Goal: Check status: Check status

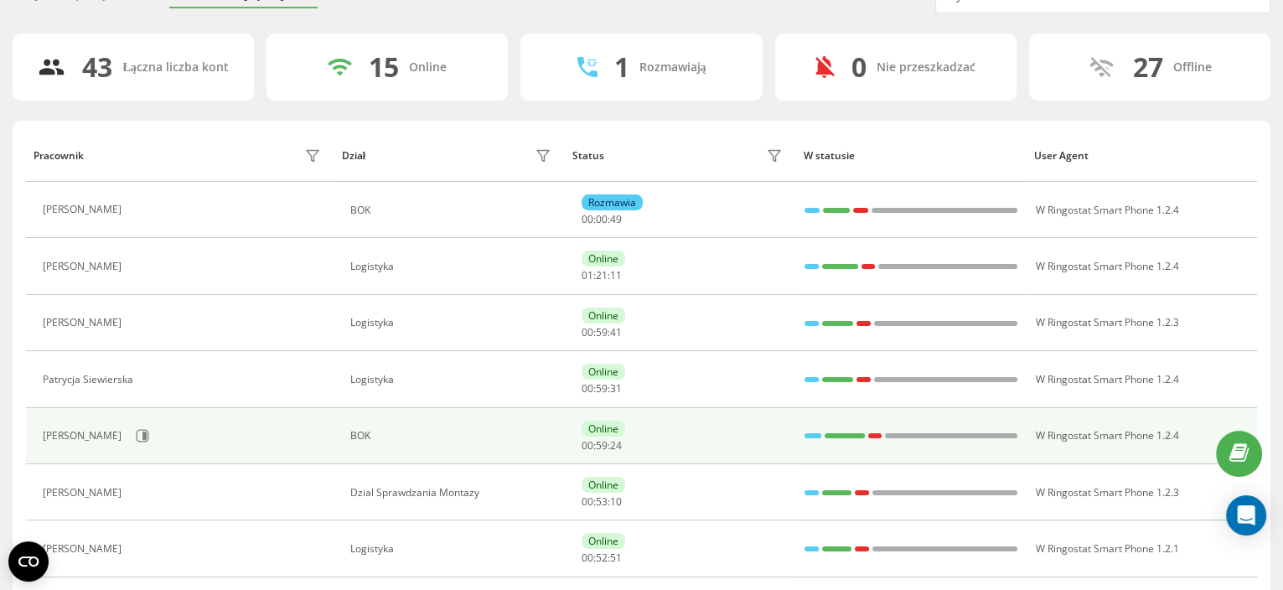
scroll to position [104, 0]
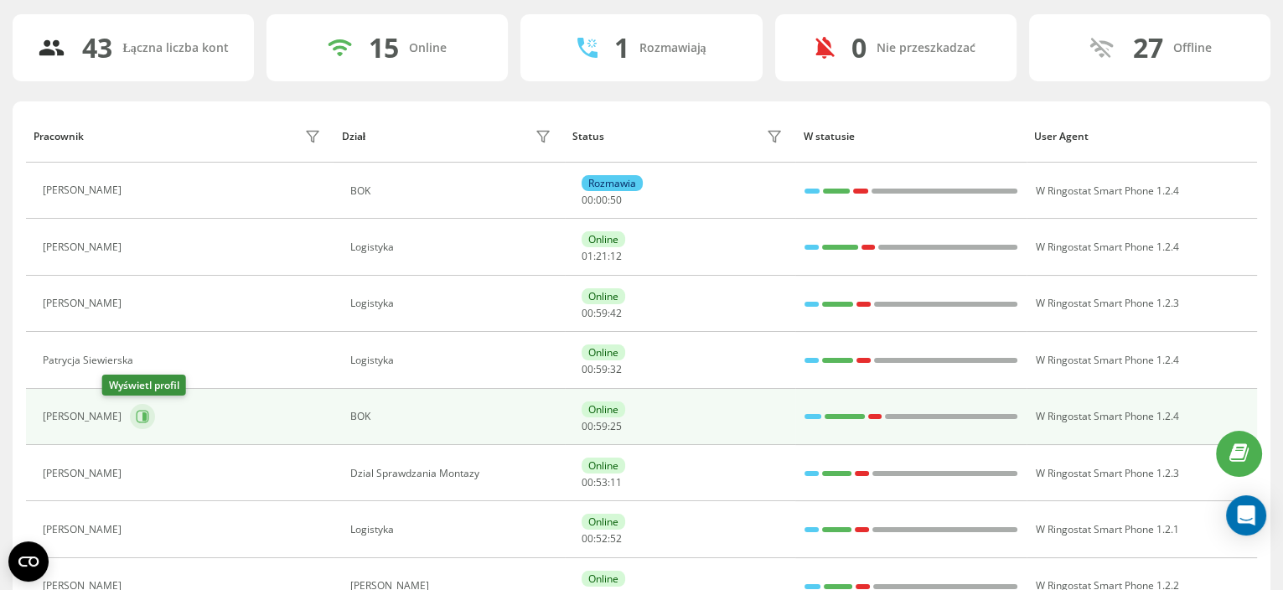
click at [137, 416] on icon at bounding box center [143, 417] width 13 height 13
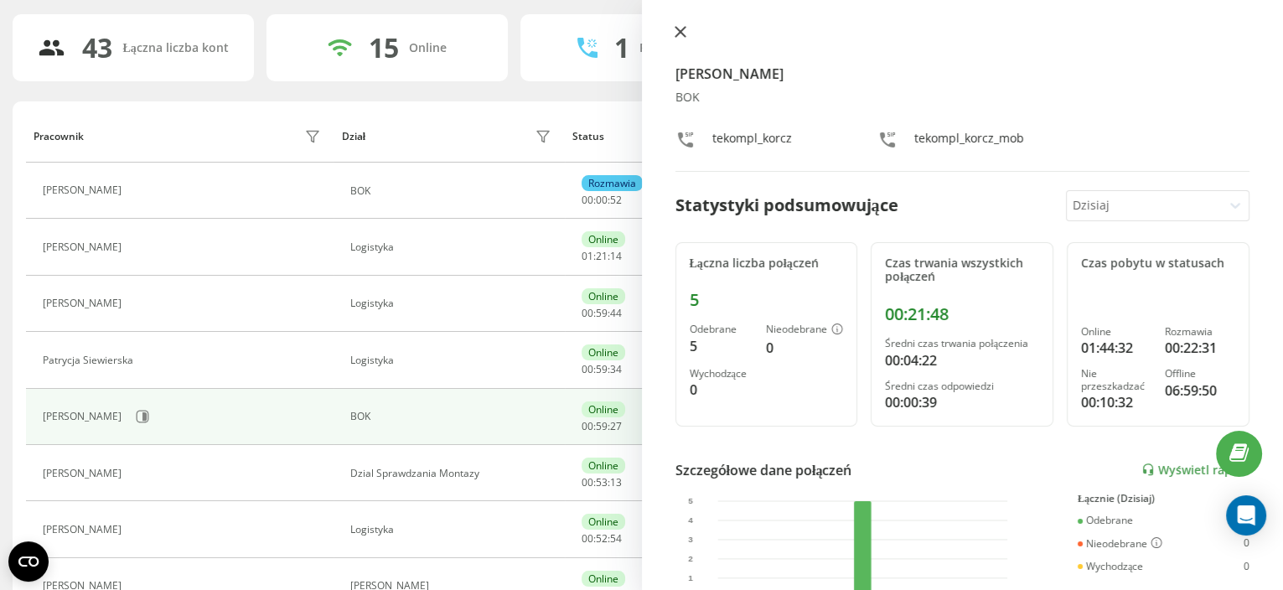
click at [680, 35] on icon at bounding box center [681, 32] width 12 height 12
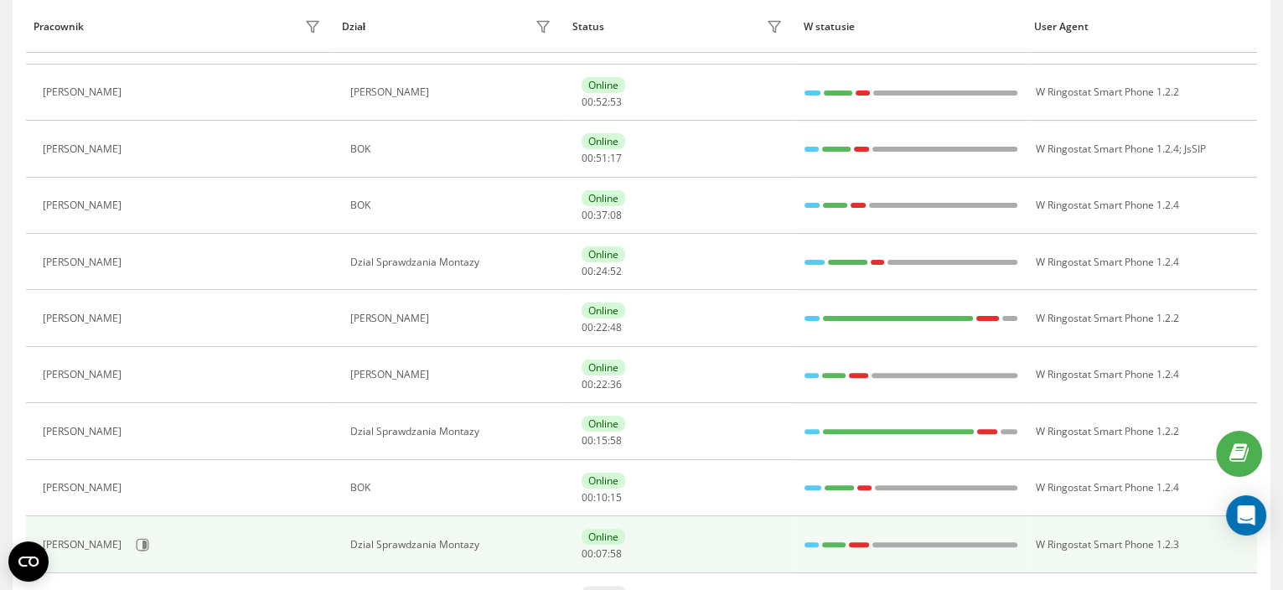
scroll to position [628, 0]
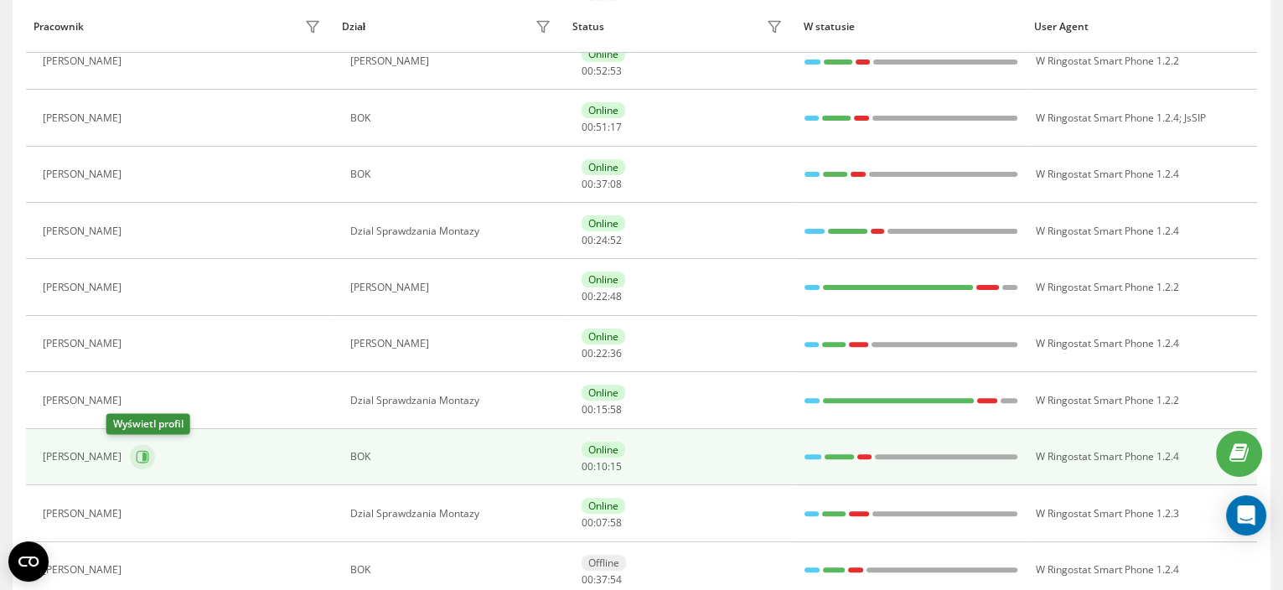
click at [130, 462] on button at bounding box center [142, 456] width 25 height 25
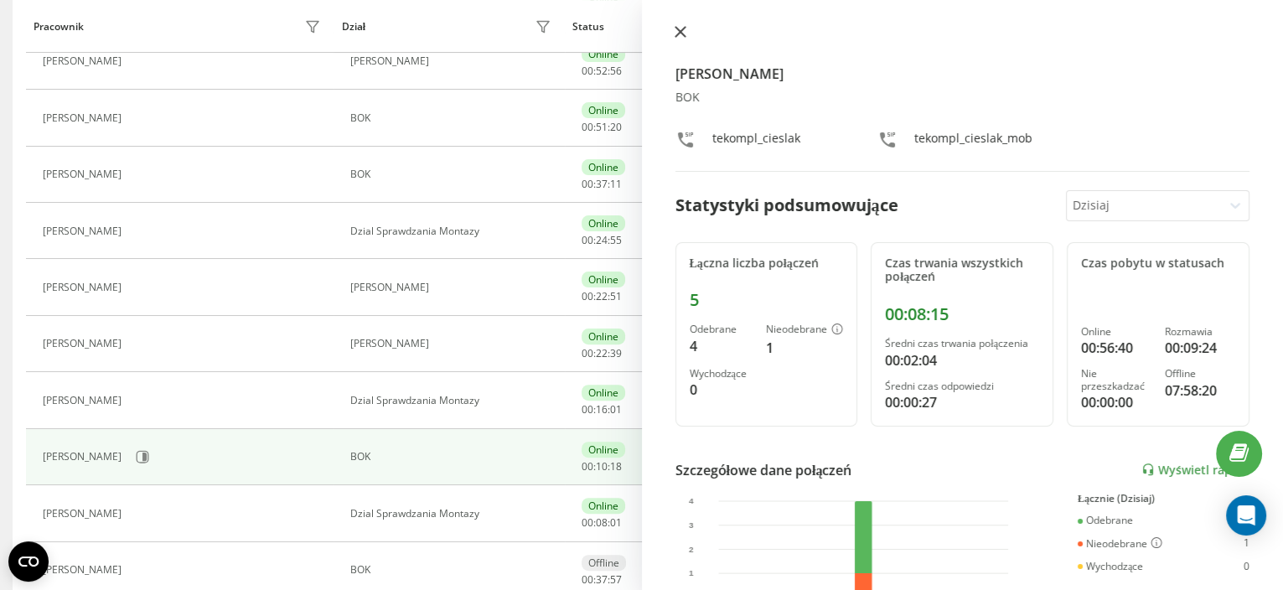
click at [676, 36] on icon at bounding box center [681, 32] width 12 height 12
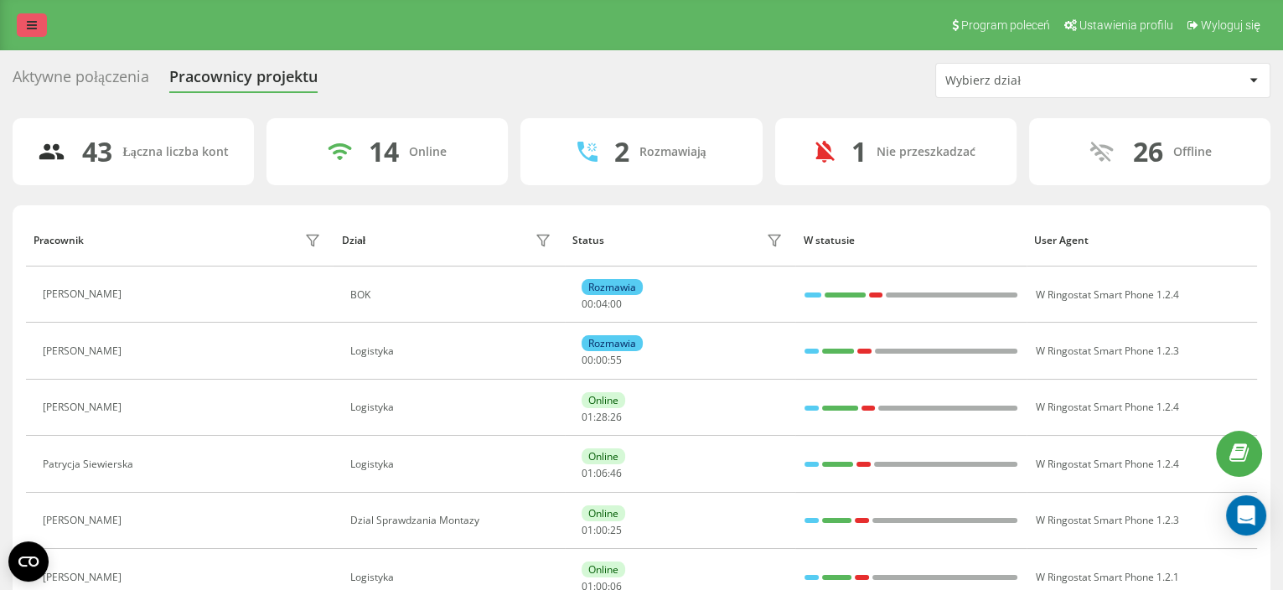
drag, startPoint x: 34, startPoint y: 15, endPoint x: 44, endPoint y: 32, distance: 19.5
click at [34, 15] on link at bounding box center [32, 24] width 30 height 23
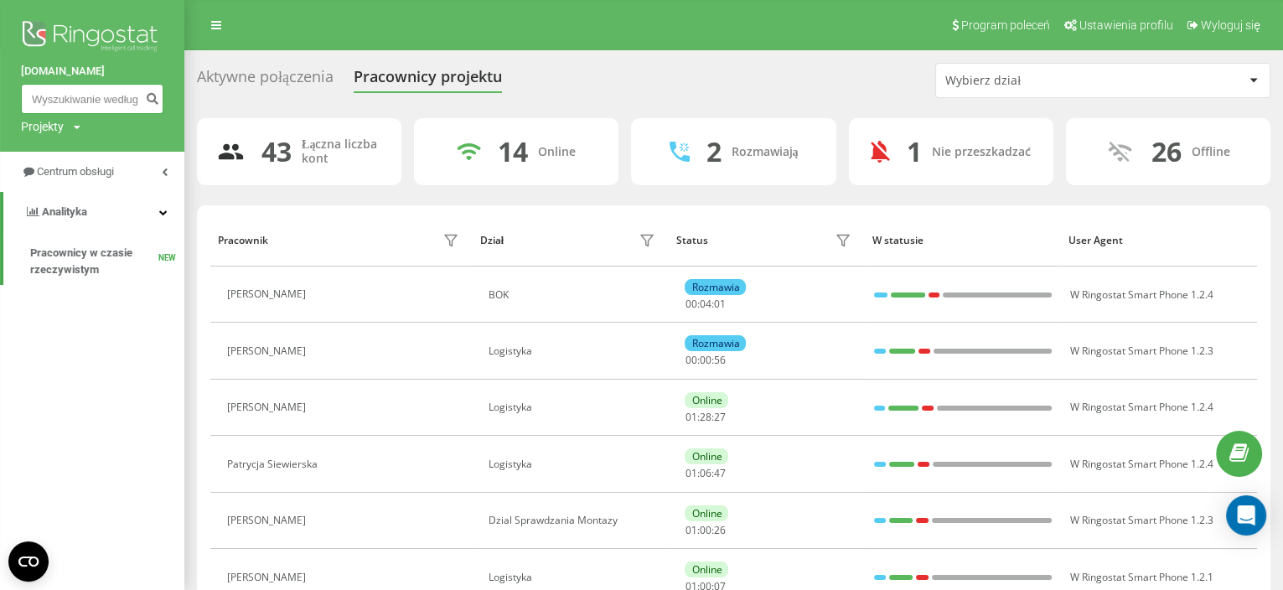
click at [90, 98] on input at bounding box center [92, 99] width 142 height 30
paste input "48698653156"
click at [39, 92] on input "48698653156" at bounding box center [92, 99] width 142 height 30
type input "698653156"
click at [148, 101] on icon "submit" at bounding box center [152, 96] width 14 height 10
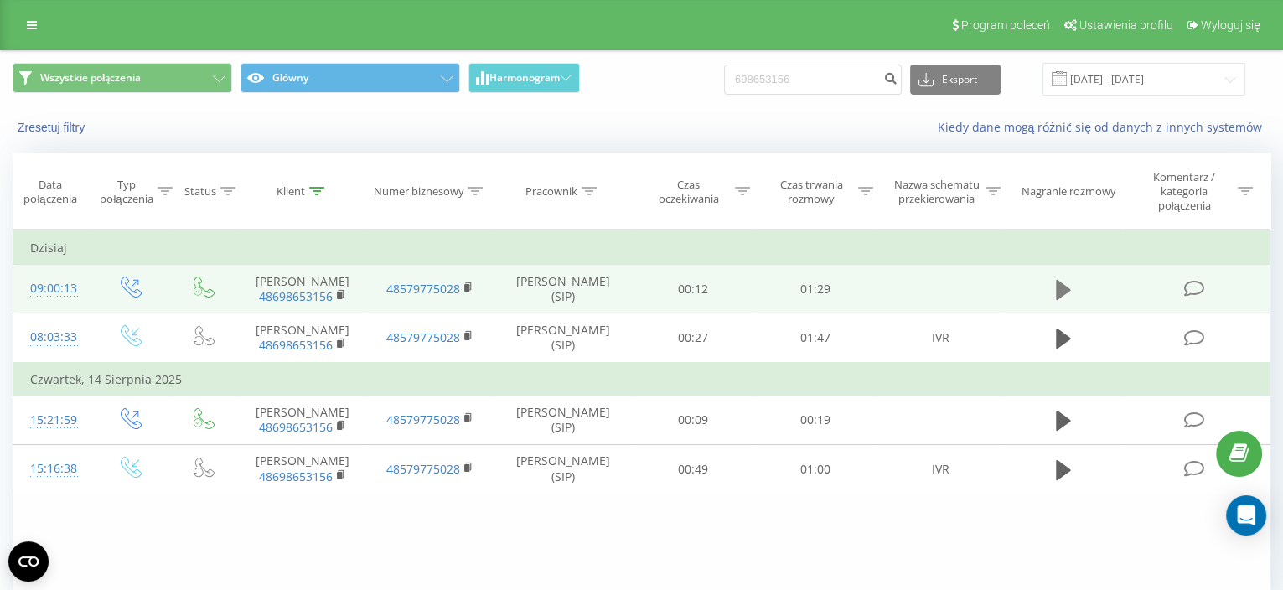
click at [1066, 282] on icon at bounding box center [1063, 289] width 15 height 23
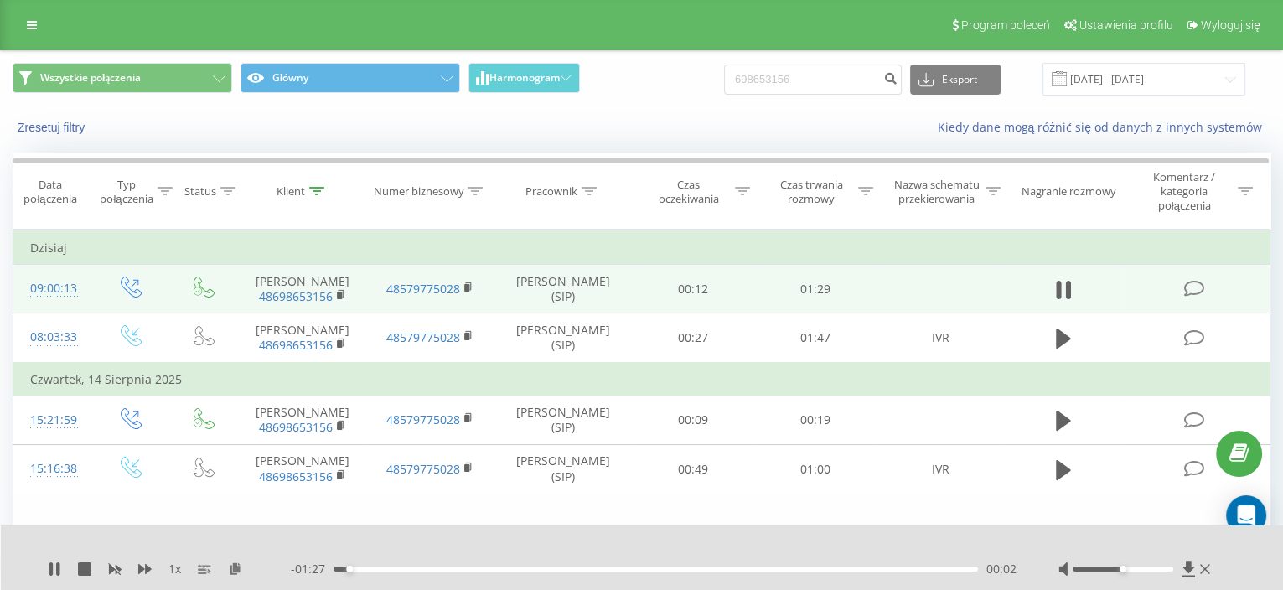
click at [519, 569] on div "00:02" at bounding box center [656, 568] width 644 height 5
click at [771, 539] on div at bounding box center [630, 547] width 933 height 18
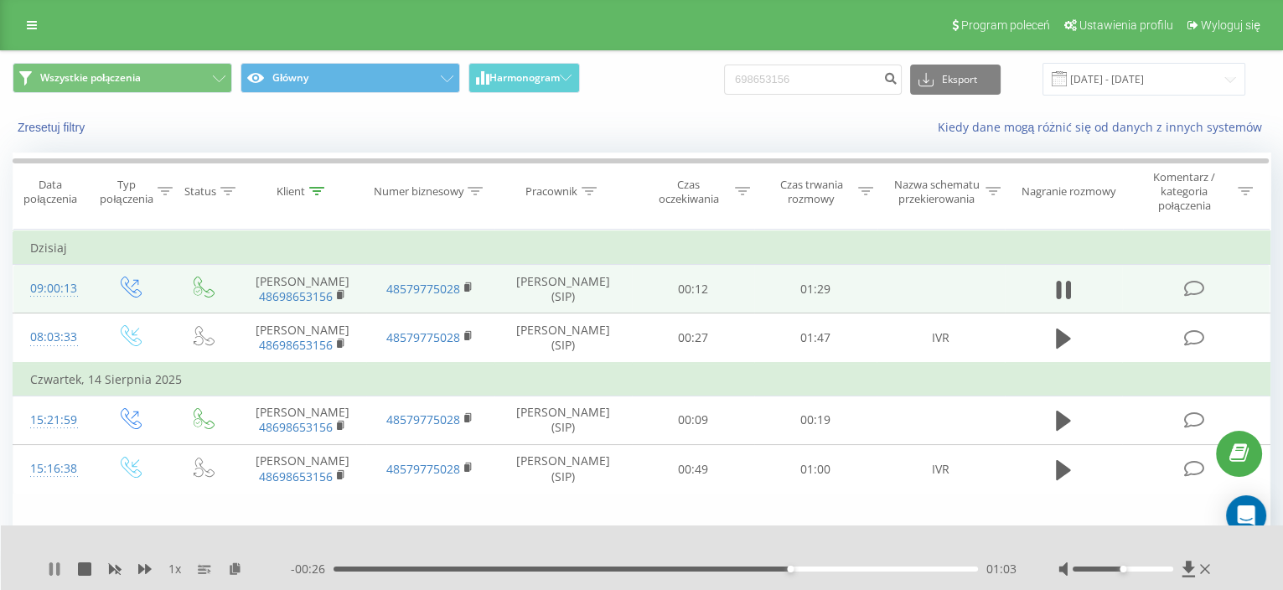
click at [57, 567] on icon at bounding box center [57, 568] width 3 height 13
click at [741, 571] on div "00:56" at bounding box center [656, 568] width 644 height 5
click at [60, 568] on icon at bounding box center [54, 568] width 13 height 13
click at [674, 573] on div "- 00:30 00:59 00:59" at bounding box center [654, 569] width 726 height 17
click at [664, 569] on div "00:59" at bounding box center [656, 568] width 644 height 5
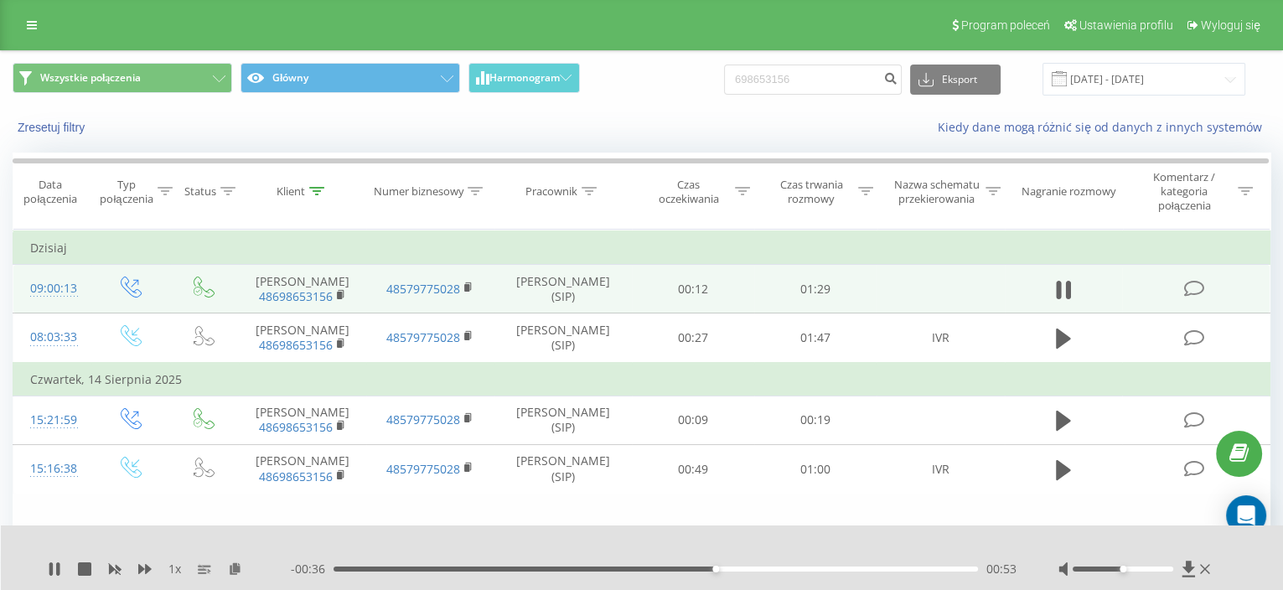
drag, startPoint x: 54, startPoint y: 568, endPoint x: 591, endPoint y: 567, distance: 536.3
click at [54, 568] on icon at bounding box center [54, 568] width 13 height 13
